Goal: Task Accomplishment & Management: Manage account settings

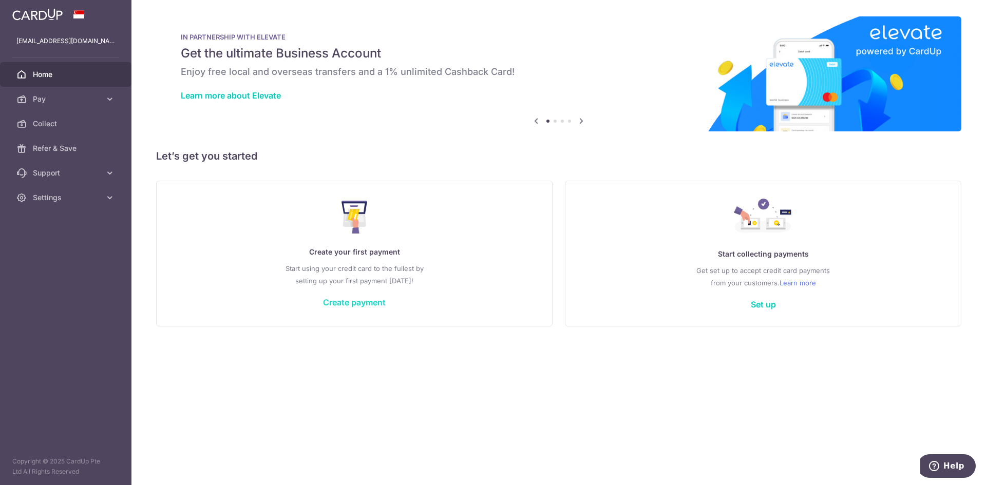
click at [376, 305] on link "Create payment" at bounding box center [354, 302] width 63 height 10
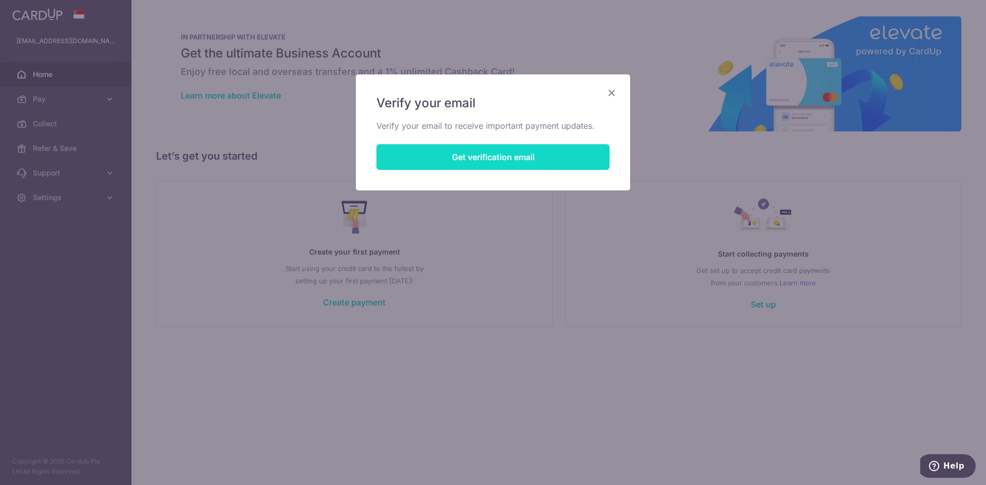
click at [450, 154] on button "Get verification email" at bounding box center [492, 157] width 233 height 26
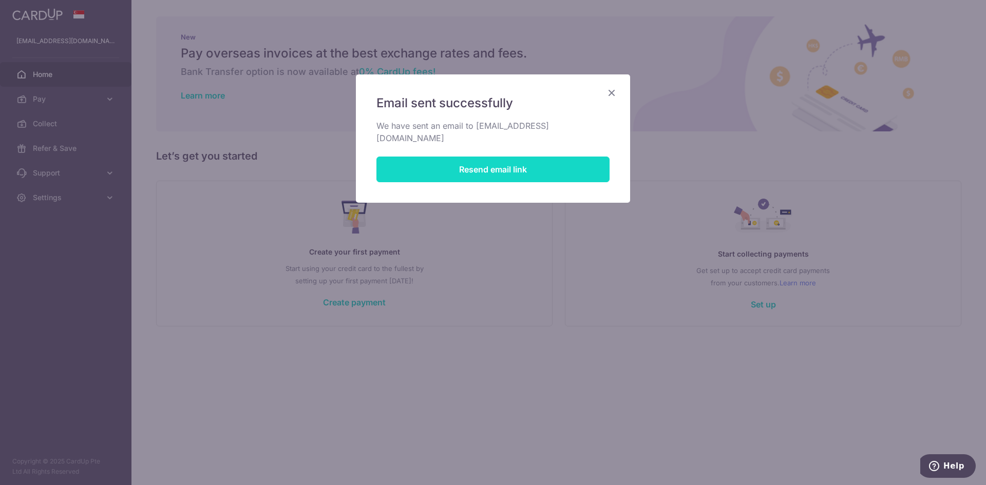
click at [511, 158] on button "Resend email link" at bounding box center [492, 170] width 233 height 26
click at [608, 94] on icon "Close" at bounding box center [611, 92] width 12 height 13
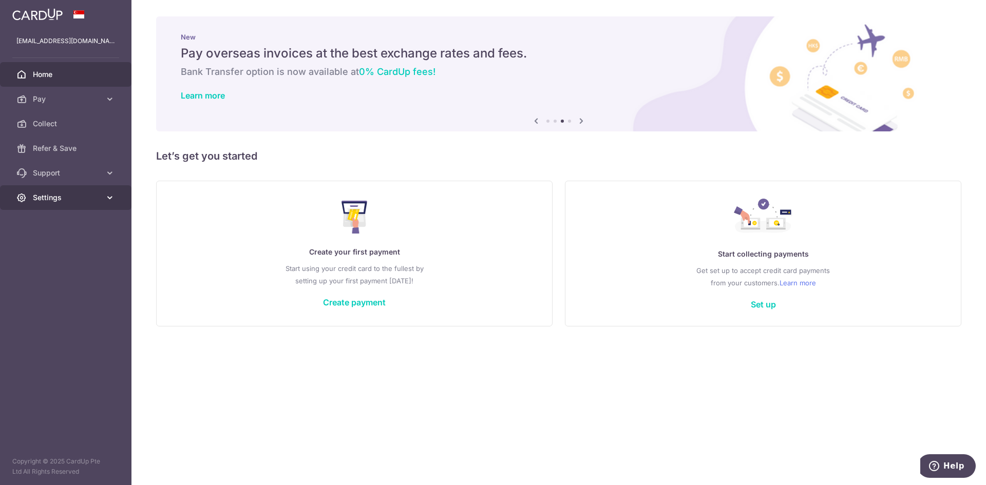
click at [93, 203] on link "Settings" at bounding box center [65, 197] width 131 height 25
click at [86, 221] on span "Account" at bounding box center [67, 222] width 68 height 10
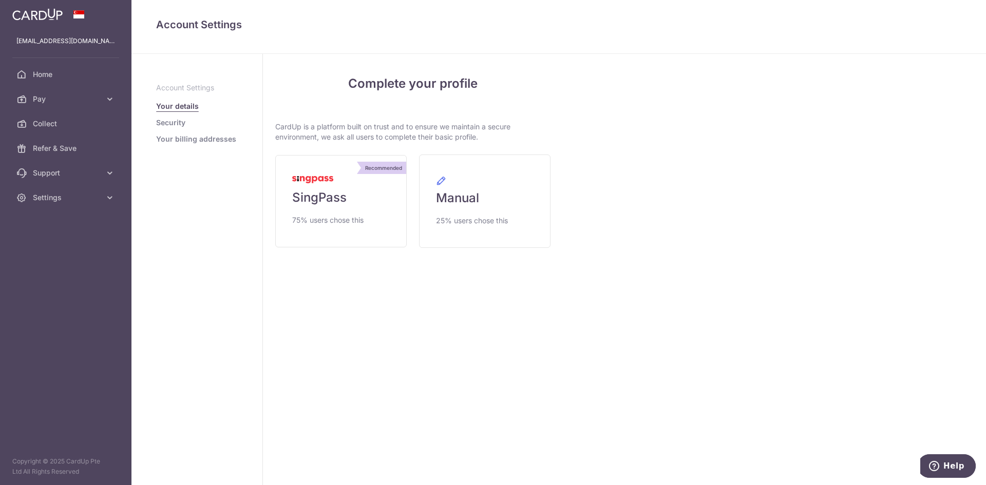
click at [171, 124] on link "Security" at bounding box center [170, 123] width 29 height 10
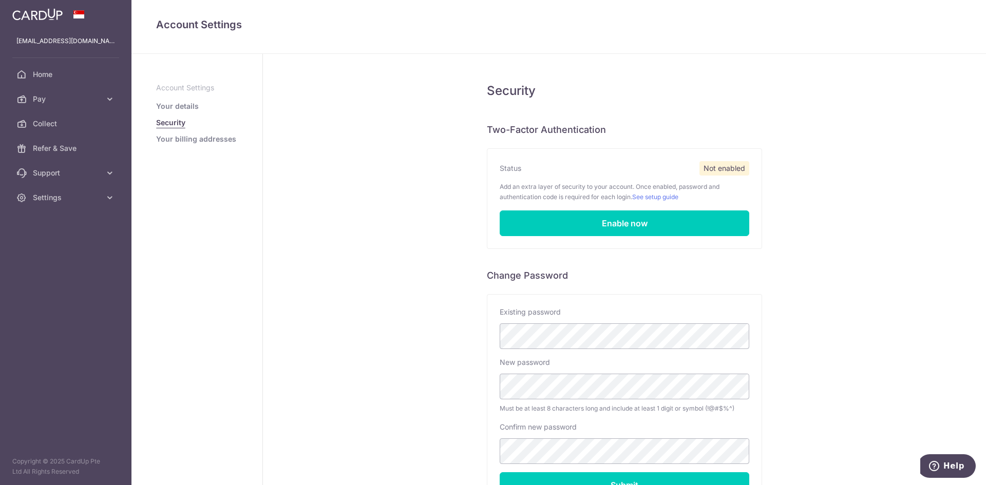
click at [175, 107] on link "Your details" at bounding box center [177, 106] width 43 height 10
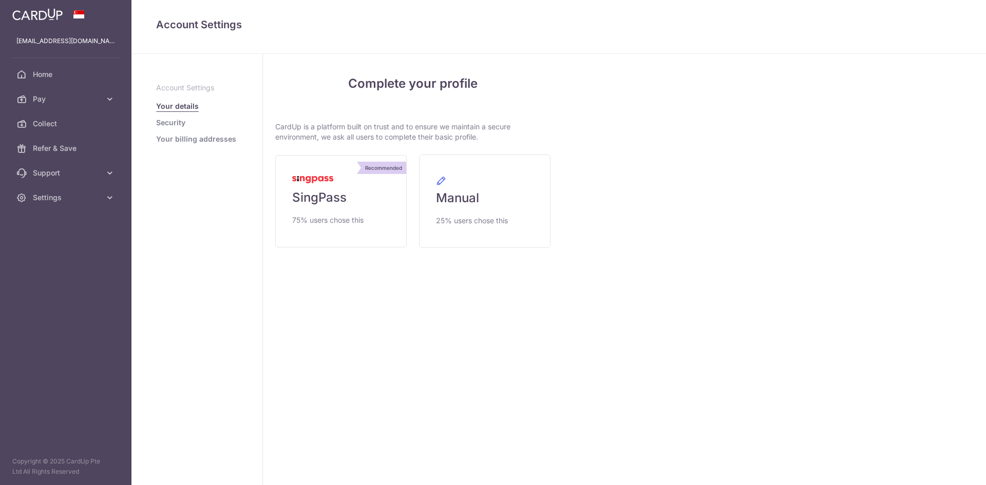
click at [180, 126] on link "Security" at bounding box center [170, 123] width 29 height 10
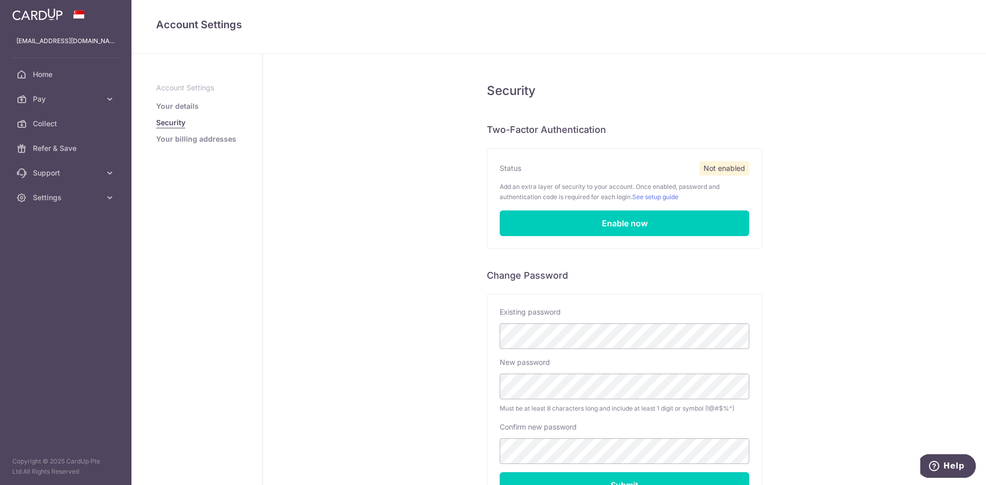
click at [202, 88] on p "Account Settings" at bounding box center [197, 88] width 82 height 10
click at [176, 106] on link "Your details" at bounding box center [177, 106] width 43 height 10
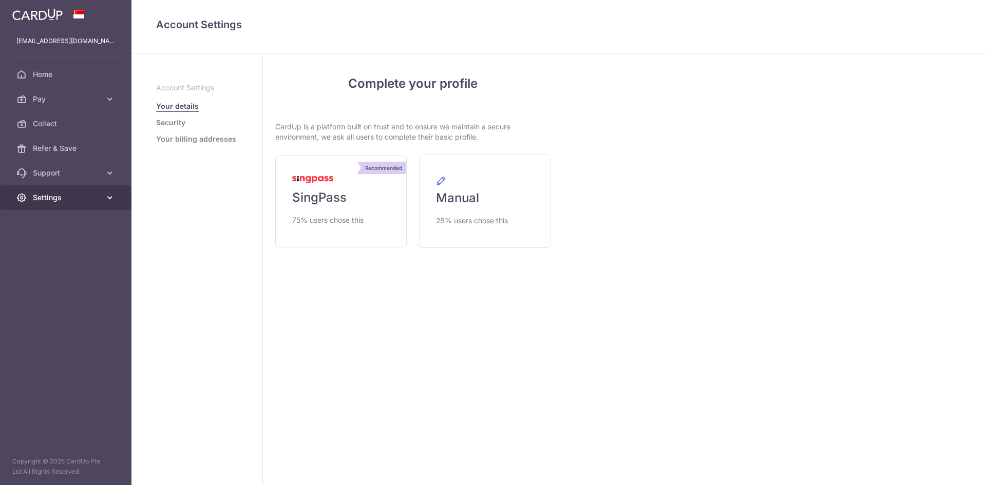
click at [64, 203] on link "Settings" at bounding box center [65, 197] width 131 height 25
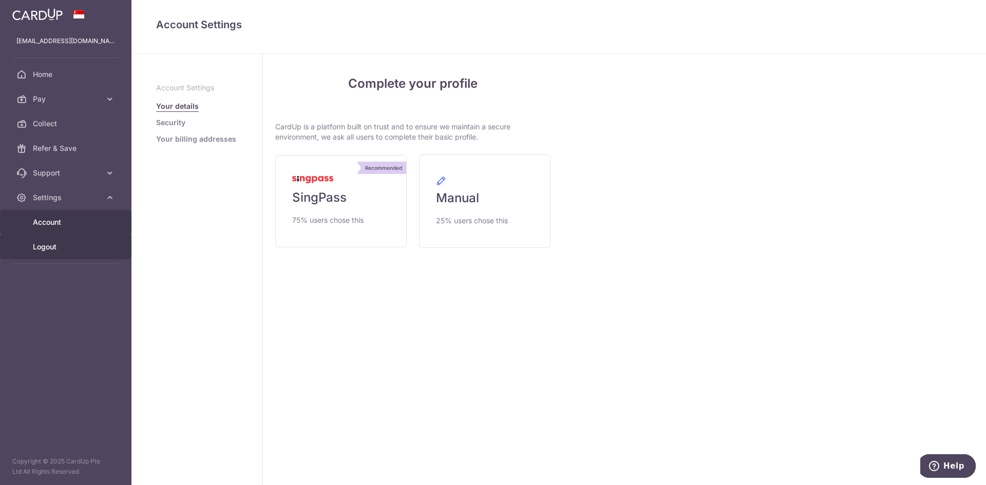
click at [65, 250] on span "Logout" at bounding box center [67, 247] width 68 height 10
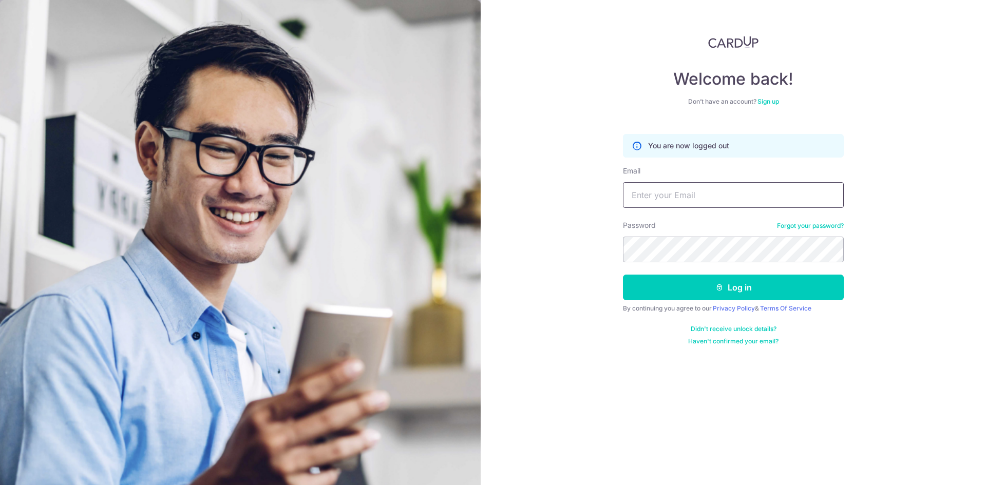
type input "[EMAIL_ADDRESS][DOMAIN_NAME]"
drag, startPoint x: 704, startPoint y: 197, endPoint x: 718, endPoint y: 196, distance: 15.0
click at [704, 197] on input "marcus_chua97@gmail.com" at bounding box center [733, 195] width 221 height 26
click at [769, 101] on link "Sign up" at bounding box center [768, 102] width 22 height 8
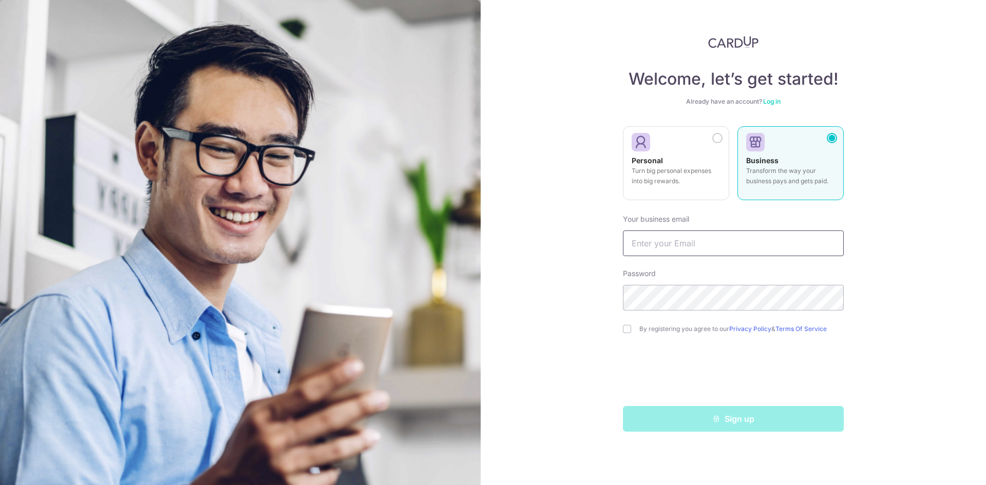
click at [726, 243] on input "text" at bounding box center [733, 244] width 221 height 26
type input "[EMAIL_ADDRESS][DOMAIN_NAME]"
drag, startPoint x: 629, startPoint y: 331, endPoint x: 634, endPoint y: 333, distance: 5.7
click at [629, 331] on input "checkbox" at bounding box center [627, 329] width 8 height 8
checkbox input "true"
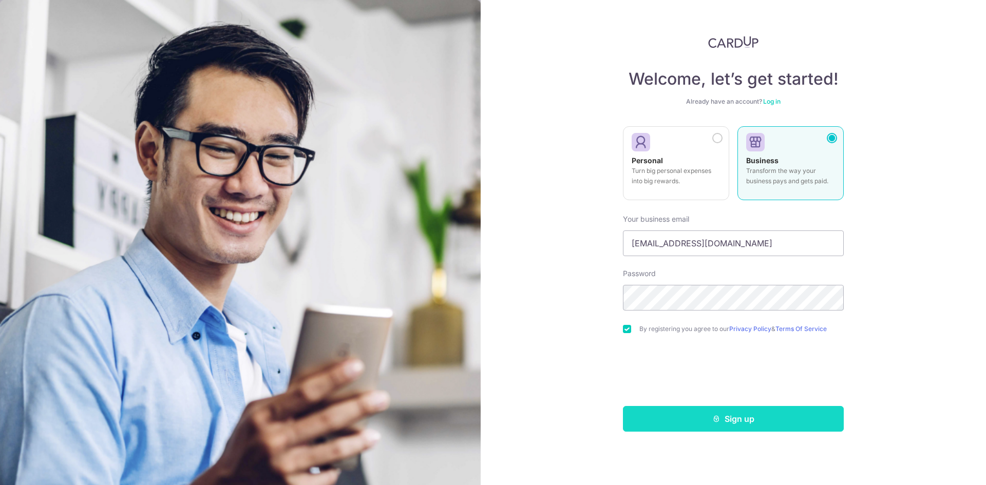
click at [703, 416] on button "Sign up" at bounding box center [733, 419] width 221 height 26
